Goal: Answer question/provide support: Share knowledge or assist other users

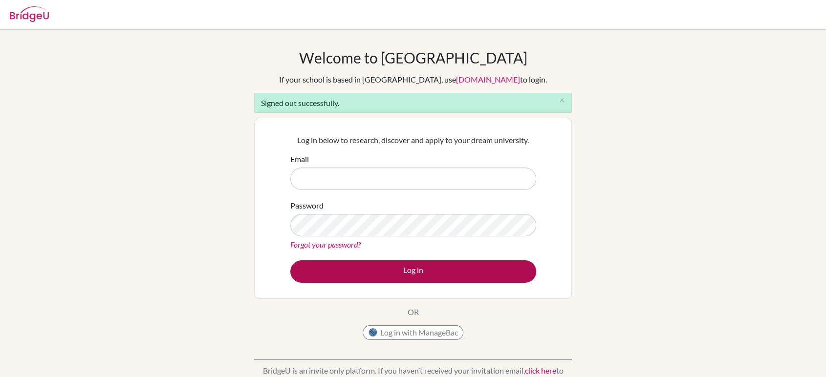
type input "[EMAIL_ADDRESS][DOMAIN_NAME]"
click at [405, 274] on button "Log in" at bounding box center [413, 272] width 246 height 22
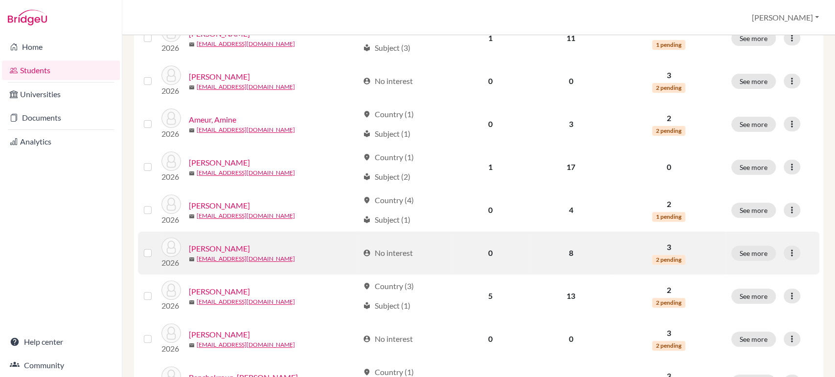
scroll to position [217, 0]
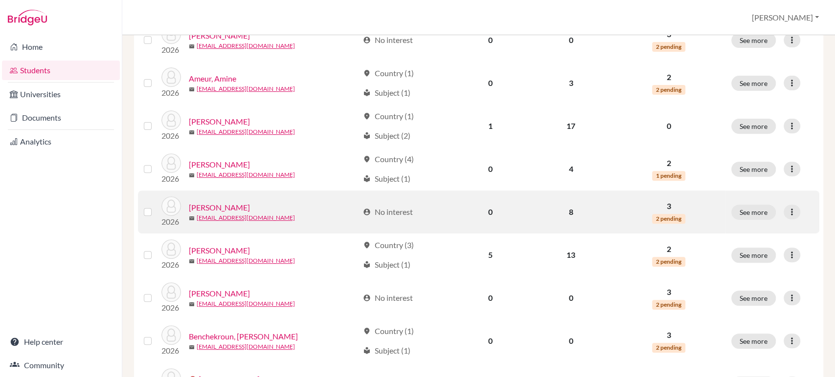
click at [224, 206] on link "Belkeziz, Kenza" at bounding box center [219, 208] width 61 height 12
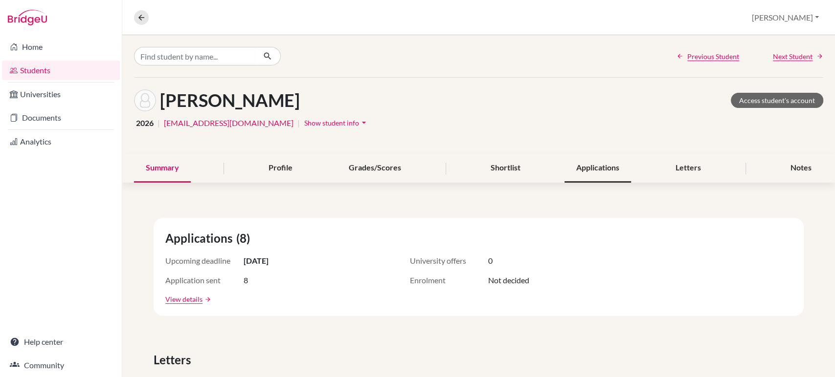
click at [587, 167] on div "Applications" at bounding box center [597, 168] width 66 height 29
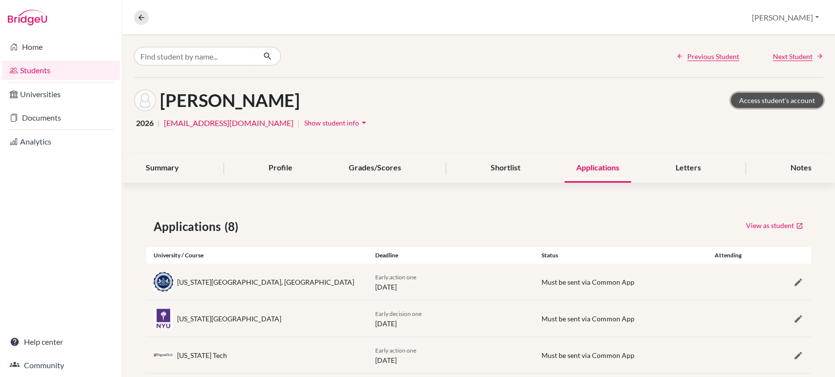
click at [775, 101] on link "Access student's account" at bounding box center [776, 100] width 92 height 15
